Goal: Navigation & Orientation: Find specific page/section

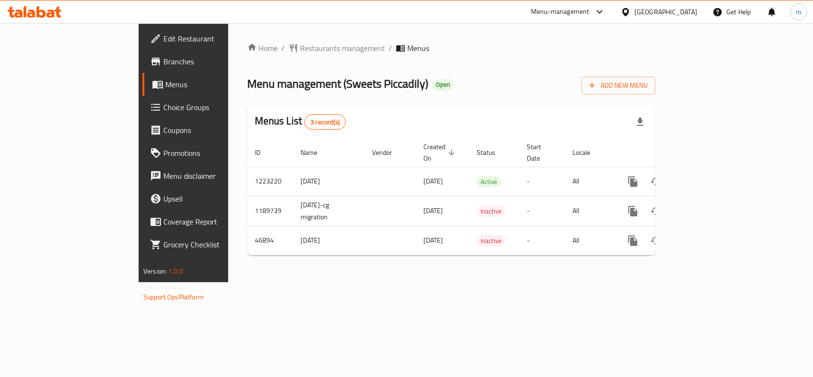
click at [695, 12] on div "Kuwait" at bounding box center [666, 12] width 63 height 10
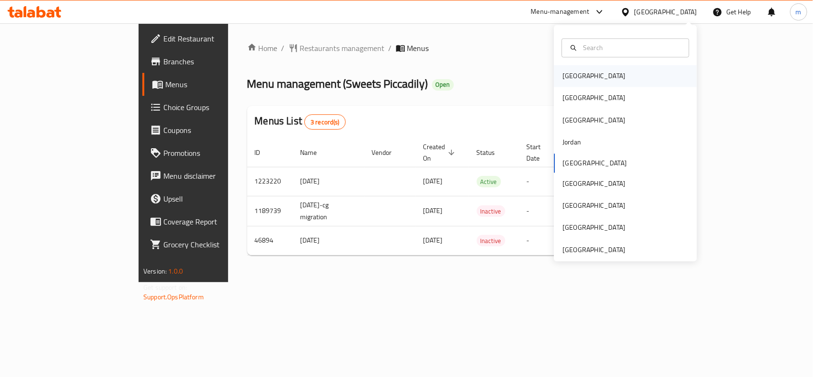
click at [566, 81] on div "Bahrain" at bounding box center [594, 76] width 63 height 10
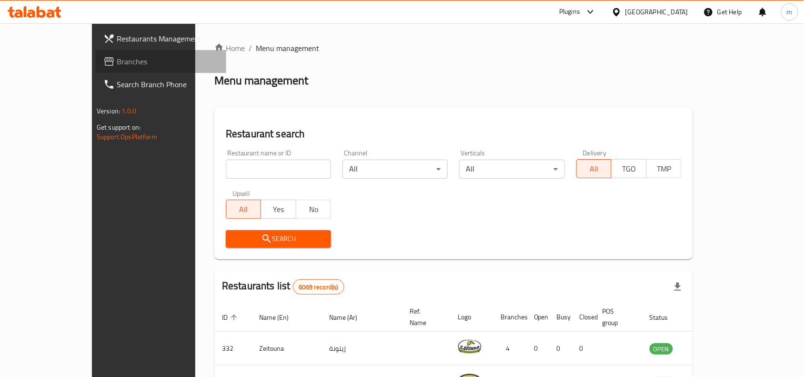
click at [117, 56] on span "Branches" at bounding box center [168, 61] width 102 height 11
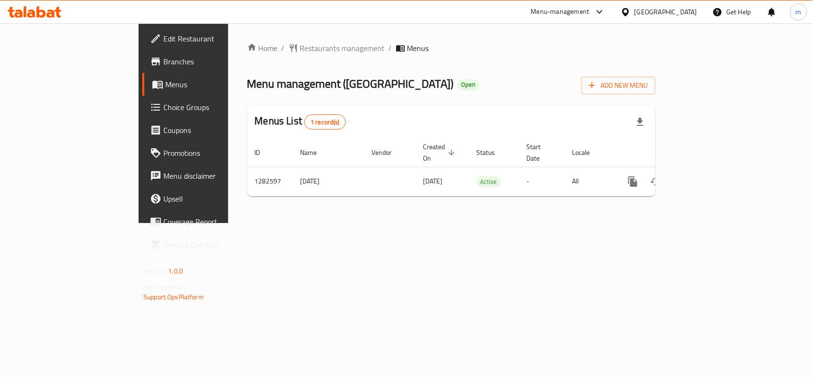
drag, startPoint x: 677, startPoint y: 15, endPoint x: 670, endPoint y: 22, distance: 9.5
click at [677, 15] on div "Bahrain" at bounding box center [666, 12] width 63 height 10
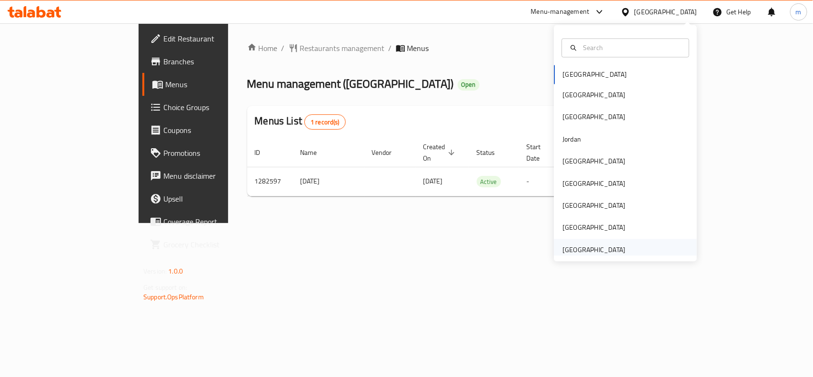
click at [582, 251] on div "[GEOGRAPHIC_DATA]" at bounding box center [594, 249] width 63 height 10
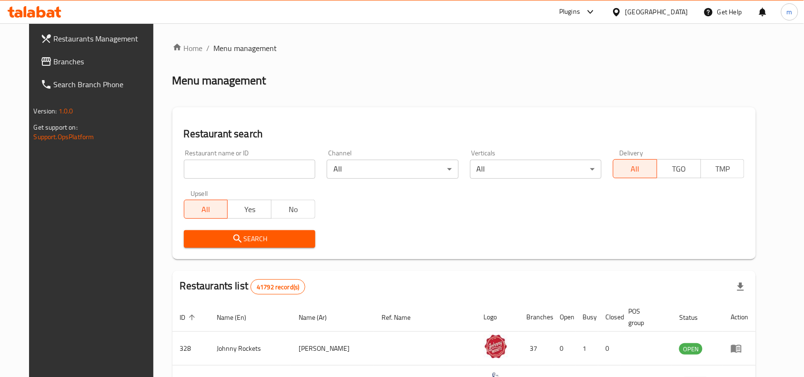
click at [65, 59] on span "Branches" at bounding box center [105, 61] width 102 height 11
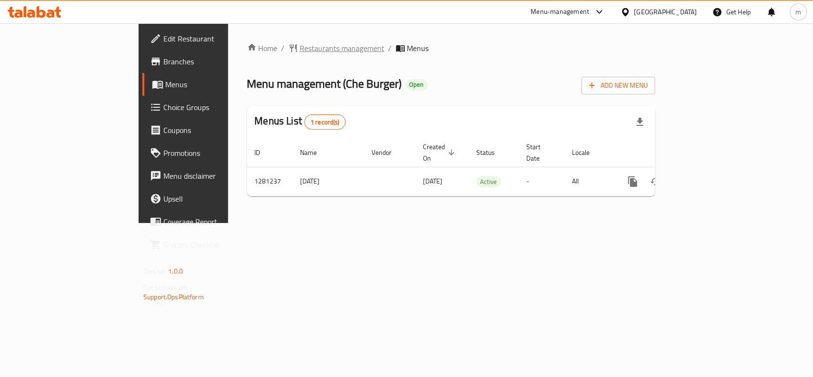
click at [300, 42] on span "Restaurants management" at bounding box center [342, 47] width 85 height 11
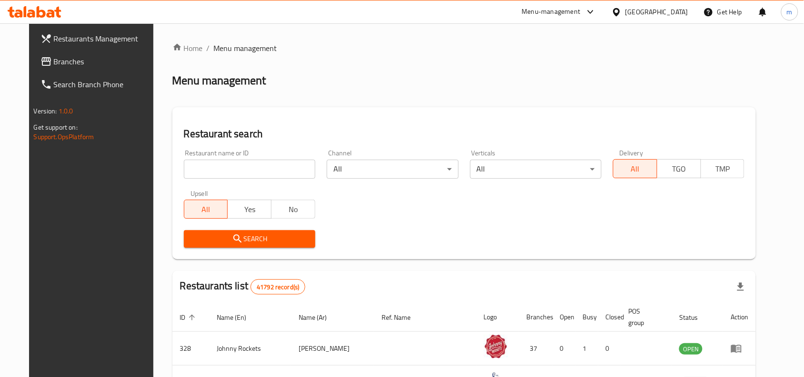
click at [69, 56] on span "Branches" at bounding box center [105, 61] width 102 height 11
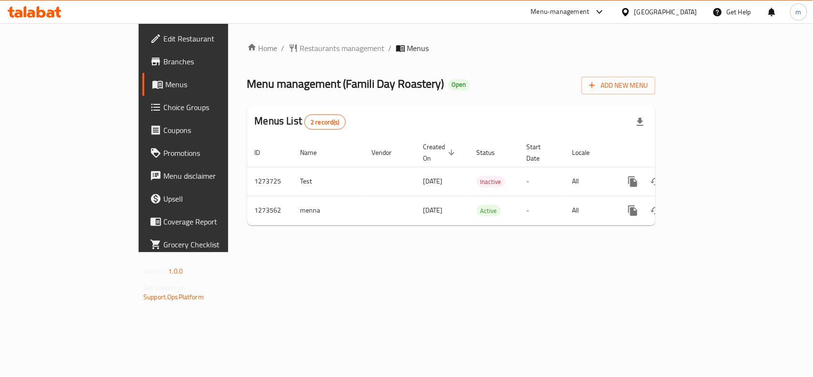
click at [656, 14] on div "[GEOGRAPHIC_DATA]" at bounding box center [666, 12] width 63 height 10
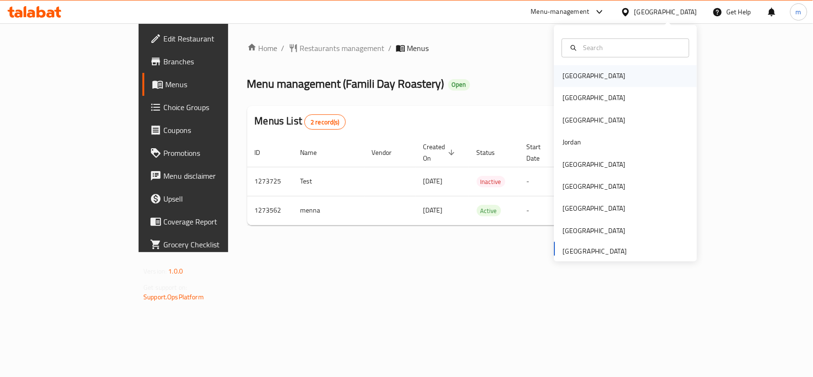
click at [569, 72] on div "Bahrain" at bounding box center [594, 76] width 63 height 10
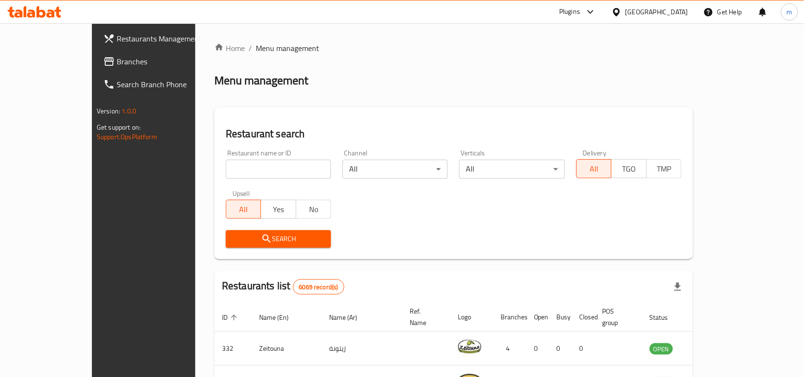
click at [117, 61] on span "Branches" at bounding box center [168, 61] width 102 height 11
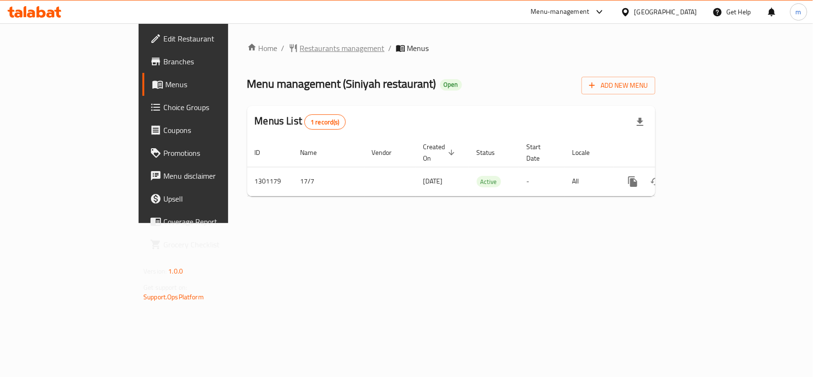
click at [300, 48] on span "Restaurants management" at bounding box center [342, 47] width 85 height 11
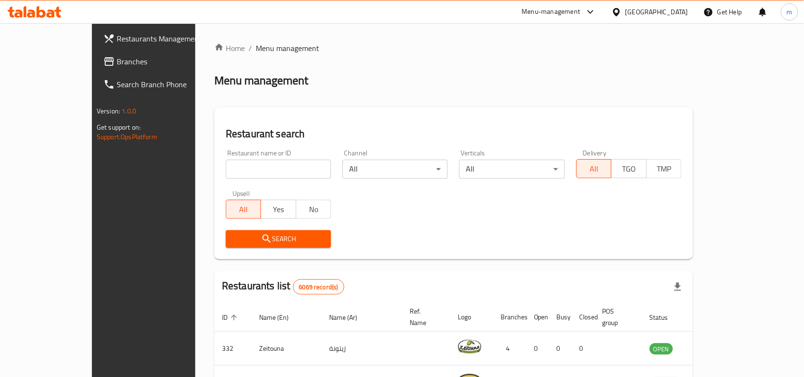
click at [117, 58] on span "Branches" at bounding box center [168, 61] width 102 height 11
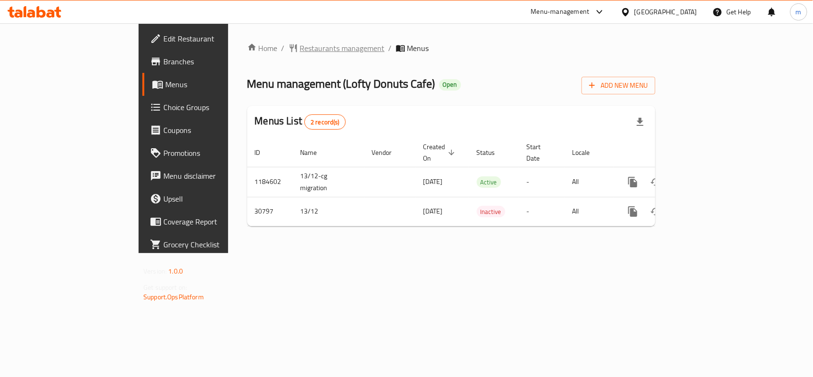
click at [300, 48] on span "Restaurants management" at bounding box center [342, 47] width 85 height 11
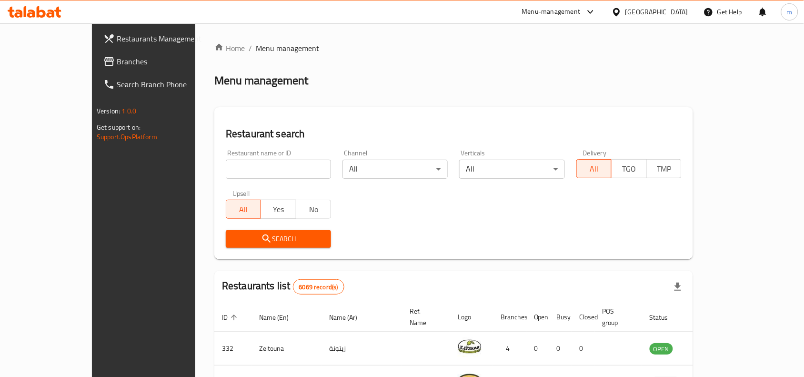
click at [96, 54] on link "Branches" at bounding box center [161, 61] width 131 height 23
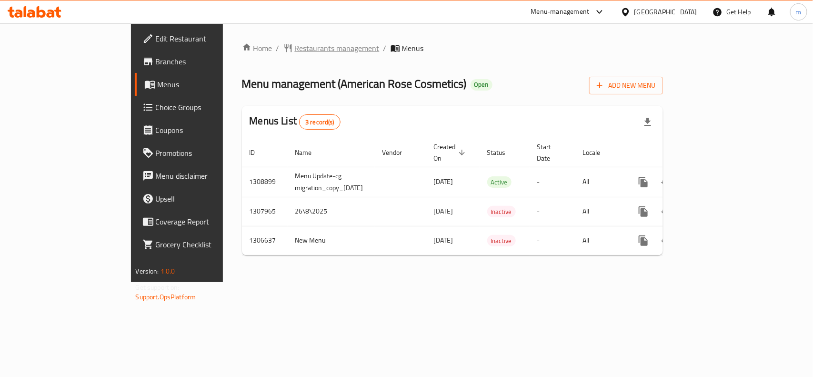
click at [295, 51] on span "Restaurants management" at bounding box center [337, 47] width 85 height 11
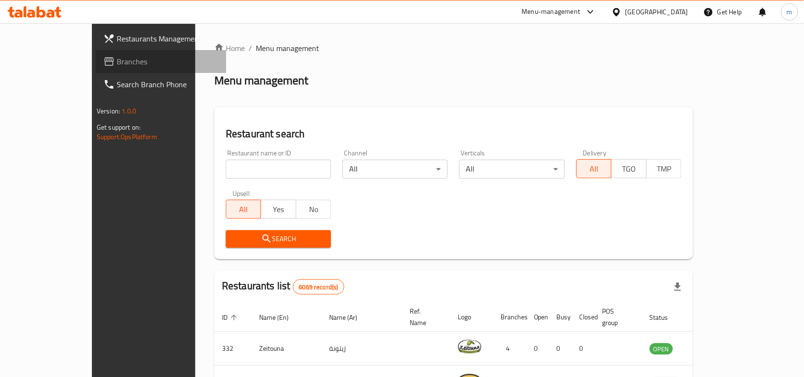
click at [117, 64] on span "Branches" at bounding box center [168, 61] width 102 height 11
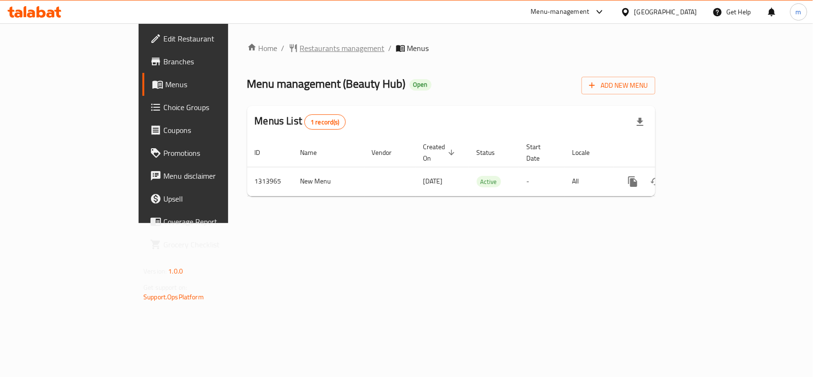
click at [300, 47] on span "Restaurants management" at bounding box center [342, 47] width 85 height 11
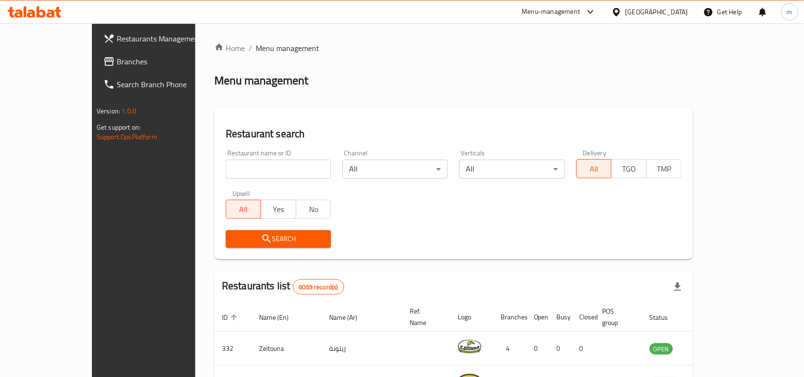
click at [117, 62] on span "Branches" at bounding box center [168, 61] width 102 height 11
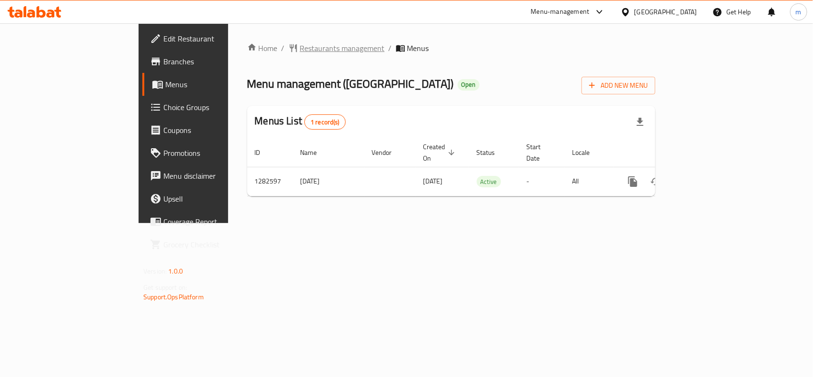
click at [300, 42] on span "Restaurants management" at bounding box center [342, 47] width 85 height 11
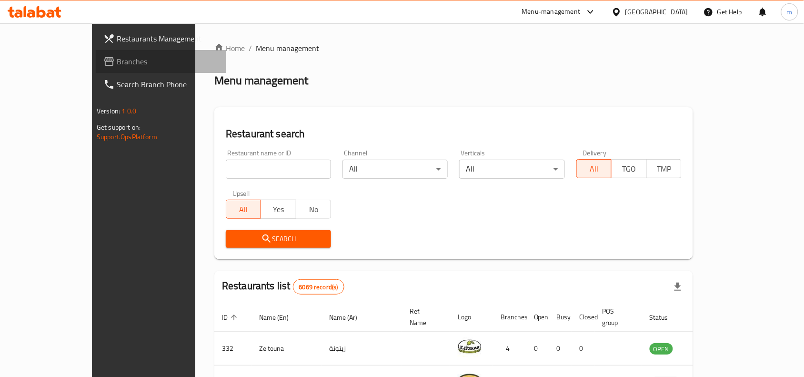
click at [117, 63] on span "Branches" at bounding box center [168, 61] width 102 height 11
